Goal: Go to known website: Access a specific website the user already knows

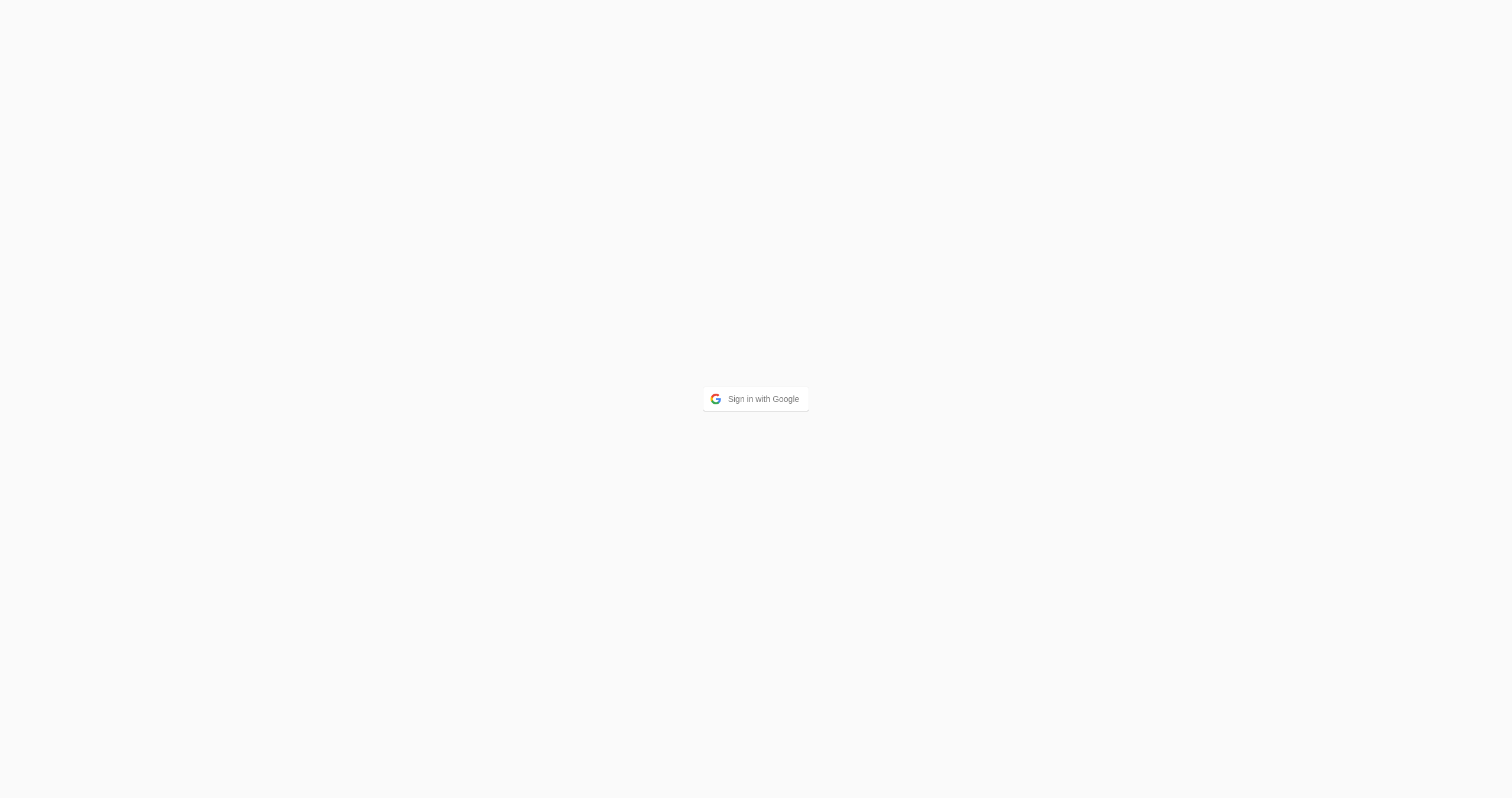
click at [760, 399] on button "Sign in with Google" at bounding box center [756, 399] width 106 height 24
